Goal: Information Seeking & Learning: Learn about a topic

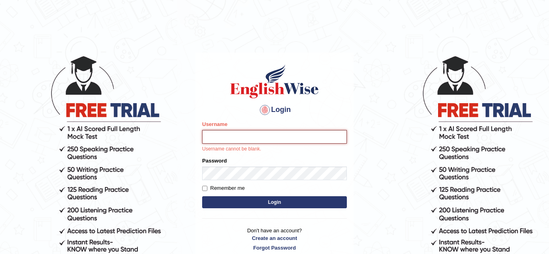
type input "a"
type input "Ahmer2025"
click at [268, 134] on input "Username" at bounding box center [274, 137] width 145 height 14
type input "Ahmer2025"
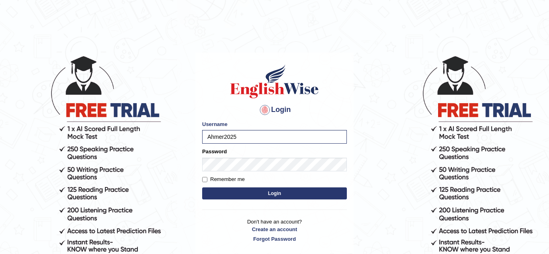
click at [284, 195] on button "Login" at bounding box center [274, 194] width 145 height 12
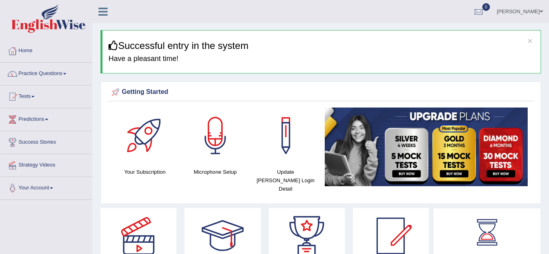
click at [33, 96] on link "Tests" at bounding box center [46, 96] width 92 height 20
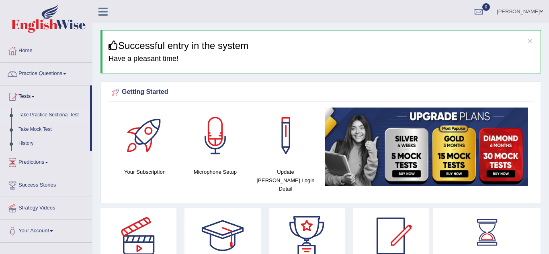
click at [46, 118] on link "Take Practice Sectional Test" at bounding box center [52, 115] width 75 height 14
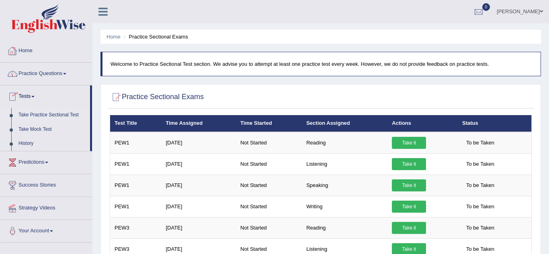
click at [23, 51] on link "Home" at bounding box center [46, 50] width 92 height 20
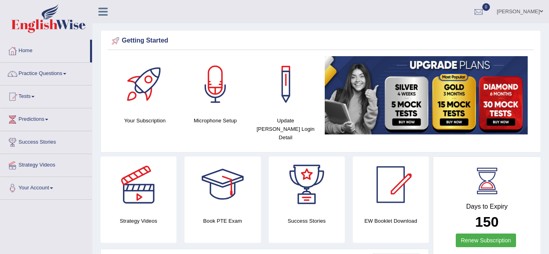
click at [91, 47] on li "Home" at bounding box center [46, 51] width 92 height 23
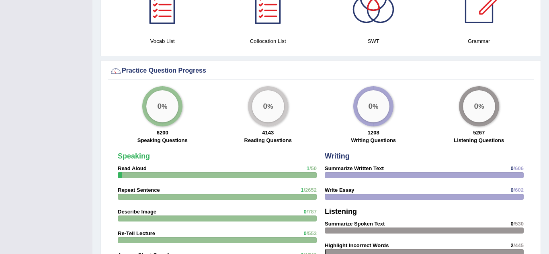
scroll to position [510, 0]
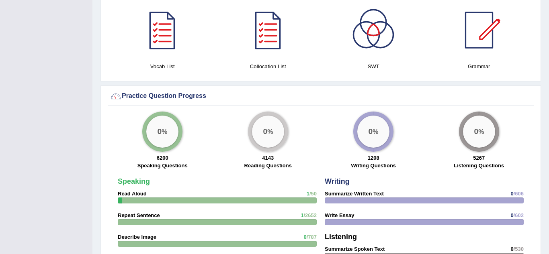
click at [161, 135] on div "0 %" at bounding box center [162, 132] width 32 height 32
click at [159, 127] on big "0" at bounding box center [160, 131] width 4 height 9
click at [273, 119] on div "0 %" at bounding box center [268, 132] width 32 height 32
click at [475, 127] on big "0" at bounding box center [476, 131] width 4 height 9
click at [260, 139] on div "0 %" at bounding box center [268, 132] width 40 height 40
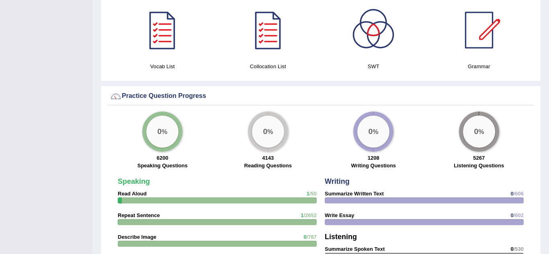
click at [264, 128] on big "0" at bounding box center [265, 131] width 4 height 9
click at [262, 139] on div "0 %" at bounding box center [268, 132] width 40 height 40
click at [263, 155] on strong "4143" at bounding box center [268, 158] width 12 height 6
click at [259, 162] on label "Reading Questions" at bounding box center [267, 166] width 47 height 8
click at [265, 162] on label "Reading Questions" at bounding box center [267, 166] width 47 height 8
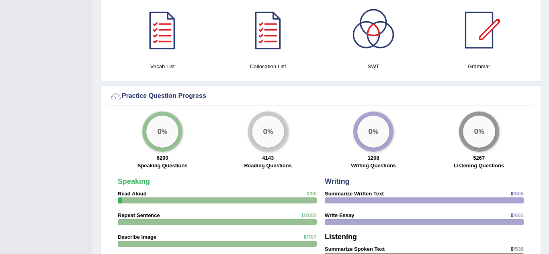
click at [266, 164] on div "0 % 6200 Speaking Questions 0 % 4143 Reading Questions 0 % 1208 Writing Questio…" at bounding box center [321, 143] width 426 height 62
click at [268, 162] on label "Reading Questions" at bounding box center [267, 166] width 47 height 8
click at [269, 162] on label "Reading Questions" at bounding box center [267, 166] width 47 height 8
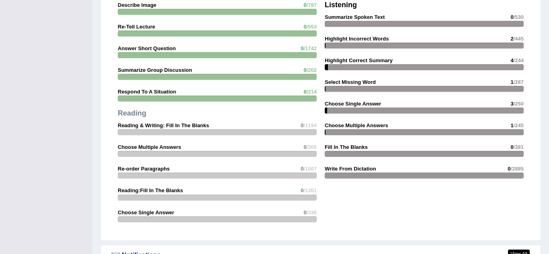
scroll to position [742, 0]
click at [303, 130] on div at bounding box center [217, 133] width 199 height 6
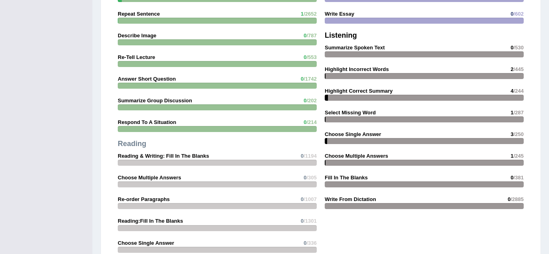
scroll to position [716, 0]
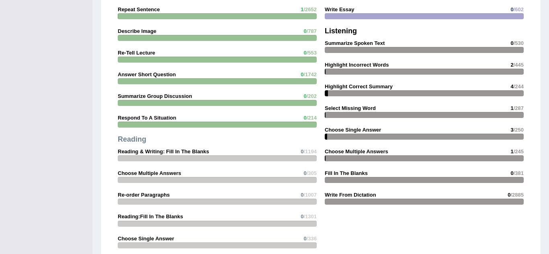
click at [135, 149] on strong "Reading & Writing: Fill In The Blanks" at bounding box center [163, 152] width 91 height 6
click at [148, 156] on div at bounding box center [217, 159] width 199 height 6
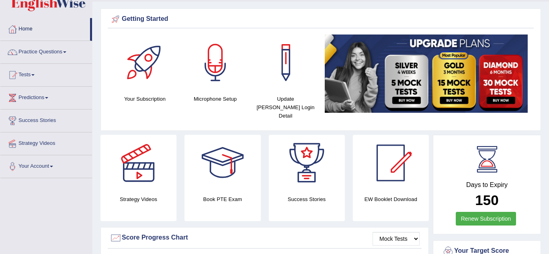
scroll to position [0, 0]
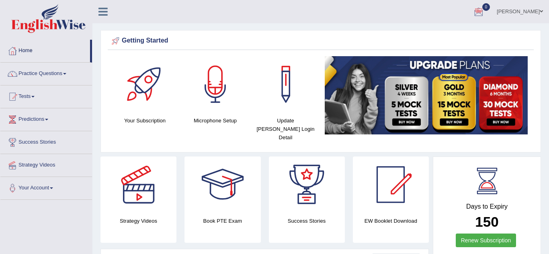
click at [35, 97] on span at bounding box center [32, 97] width 3 height 2
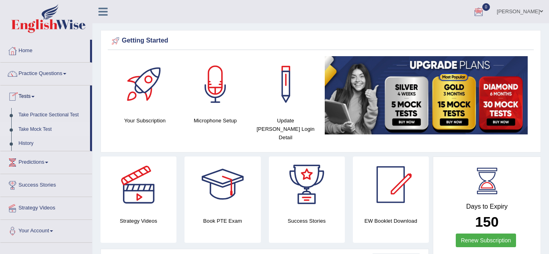
click at [61, 123] on link "Take Mock Test" at bounding box center [52, 130] width 75 height 14
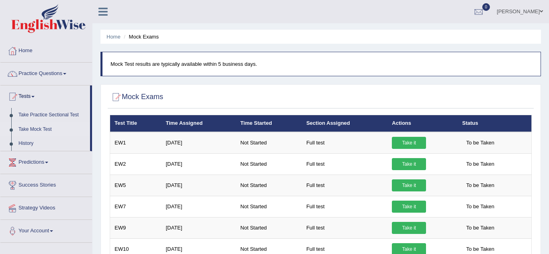
click at [56, 123] on link "Take Mock Test" at bounding box center [52, 130] width 75 height 14
click at [17, 52] on div at bounding box center [12, 51] width 12 height 12
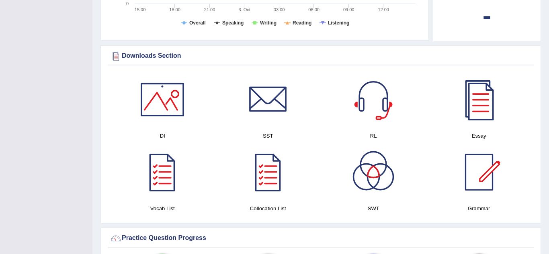
scroll to position [366, 0]
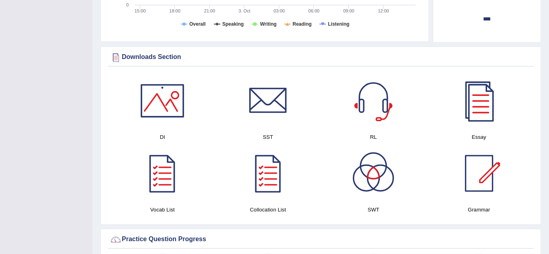
click at [485, 94] on div at bounding box center [479, 101] width 56 height 56
click at [162, 169] on div at bounding box center [162, 173] width 56 height 56
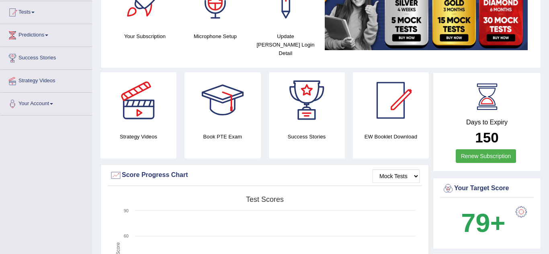
scroll to position [0, 0]
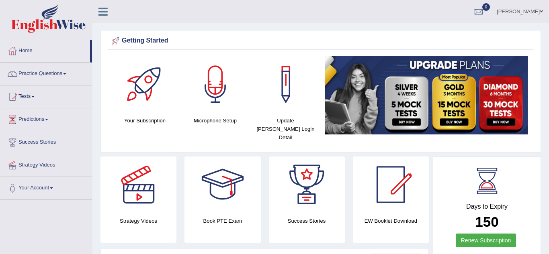
click at [63, 82] on link "Practice Questions" at bounding box center [46, 73] width 92 height 20
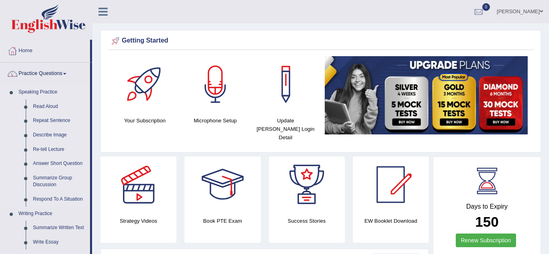
click at [43, 91] on link "Speaking Practice" at bounding box center [52, 92] width 75 height 14
click at [46, 109] on link "Read Aloud" at bounding box center [59, 107] width 61 height 14
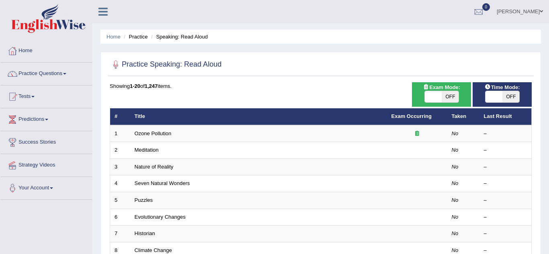
click at [55, 78] on link "Practice Questions" at bounding box center [46, 73] width 92 height 20
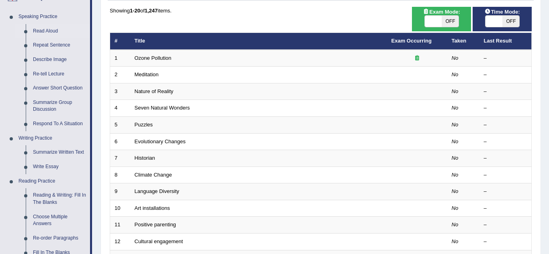
scroll to position [82, 0]
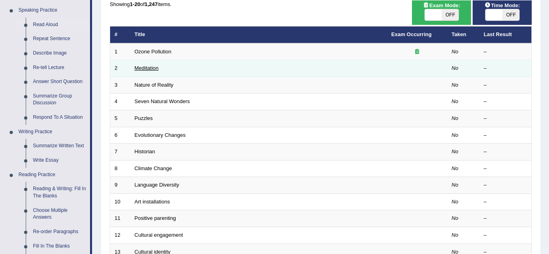
click at [149, 68] on link "Meditation" at bounding box center [147, 68] width 24 height 6
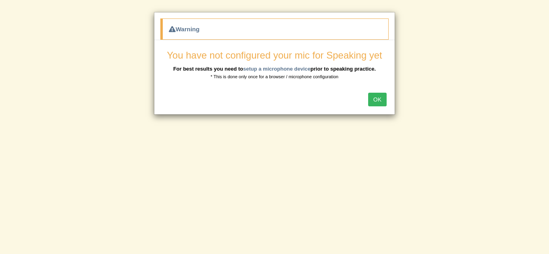
click at [374, 101] on button "OK" at bounding box center [377, 100] width 18 height 14
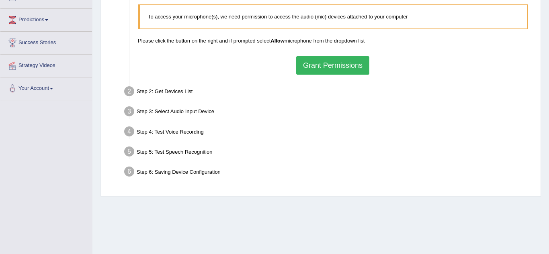
scroll to position [102, 0]
